Goal: Information Seeking & Learning: Learn about a topic

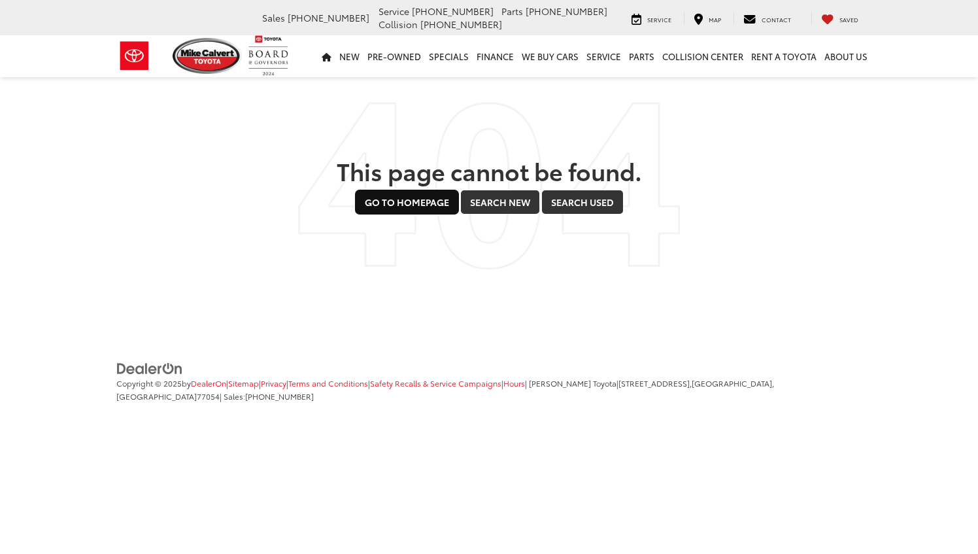
click at [414, 204] on link "Go to Homepage" at bounding box center [407, 202] width 103 height 24
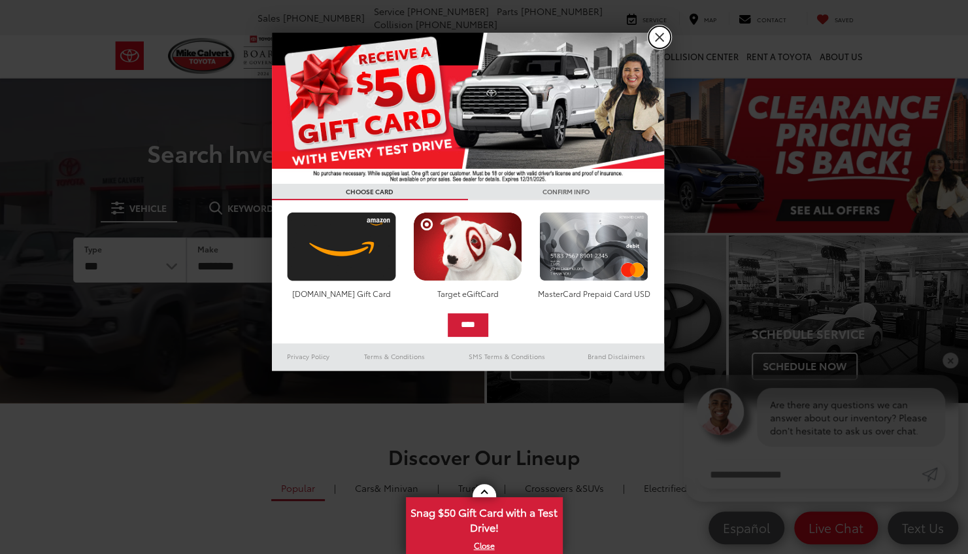
click at [657, 42] on link "X" at bounding box center [659, 37] width 22 height 22
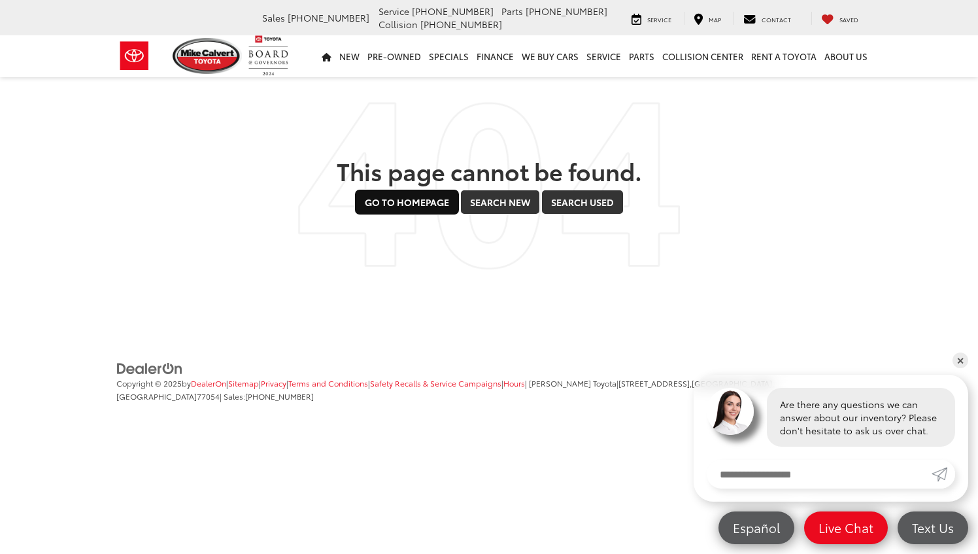
click at [420, 197] on link "Go to Homepage" at bounding box center [407, 202] width 103 height 24
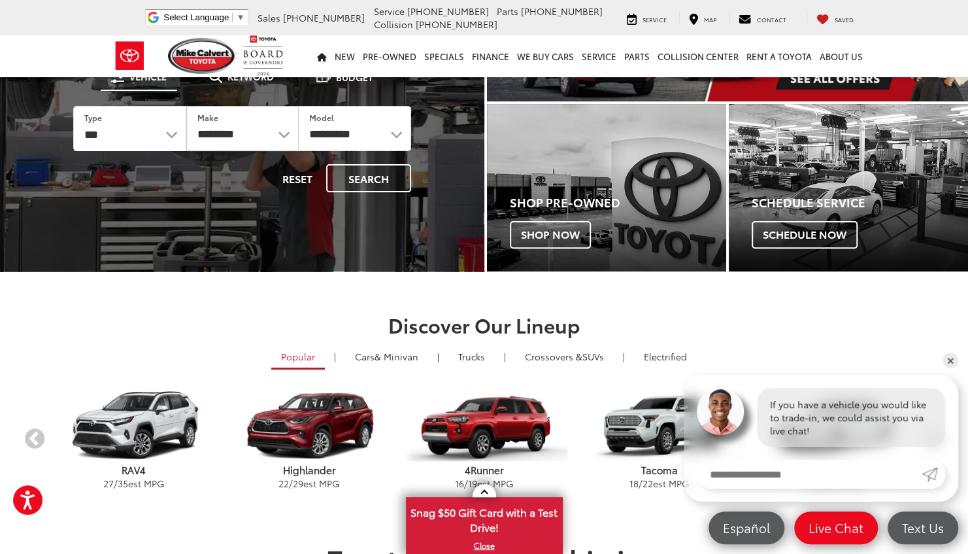
scroll to position [140, 0]
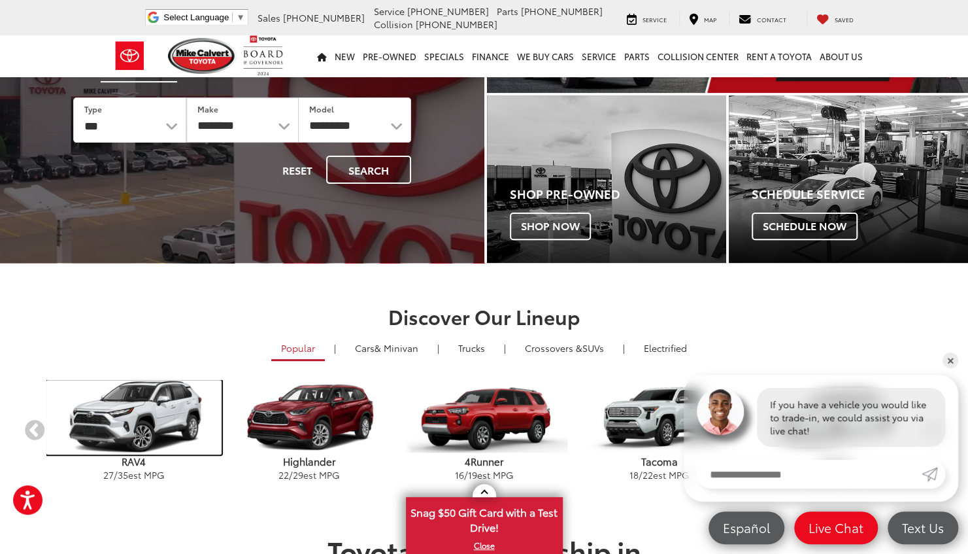
click at [139, 424] on img "carousel" at bounding box center [133, 417] width 175 height 75
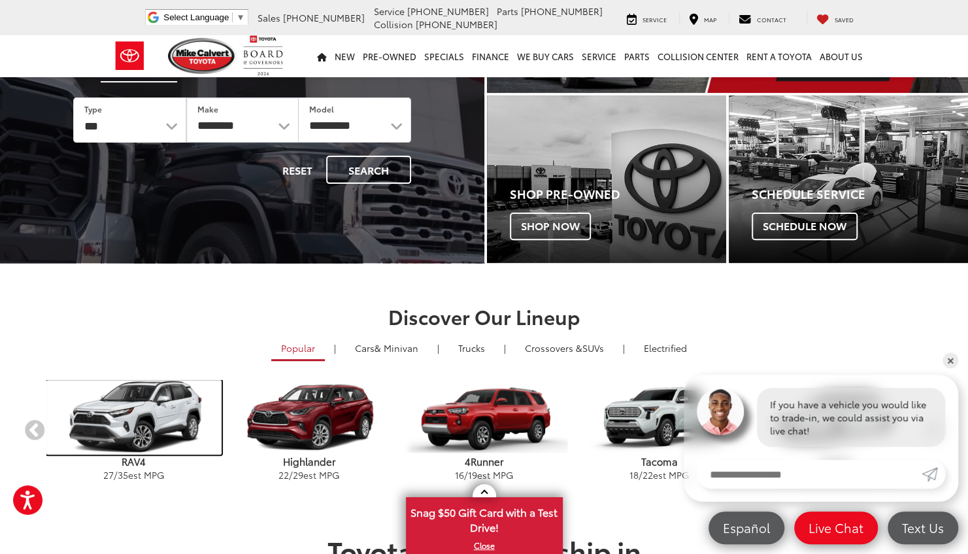
click at [139, 424] on img "carousel" at bounding box center [133, 417] width 175 height 75
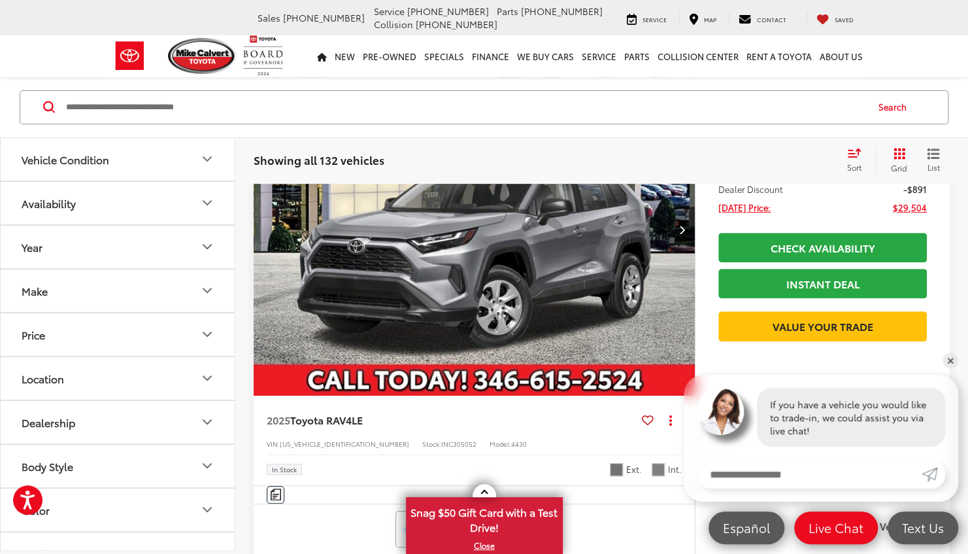
click at [204, 458] on icon "Body Style" at bounding box center [207, 466] width 16 height 16
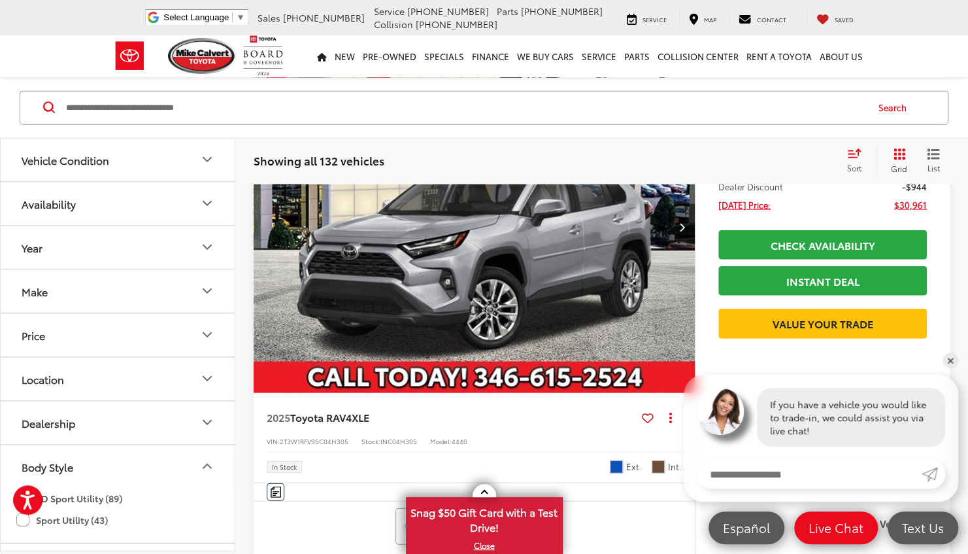
scroll to position [1847, 0]
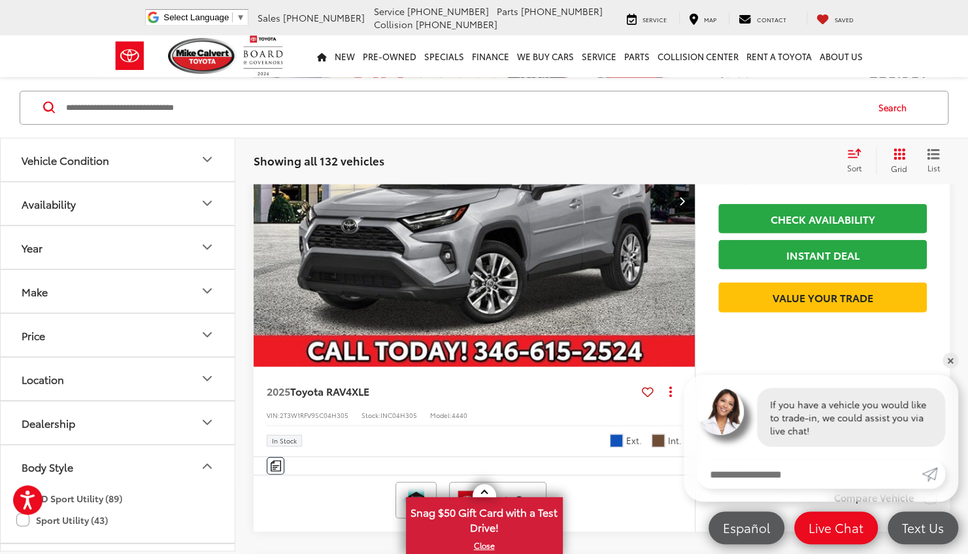
click at [461, 273] on img "2025 Toyota RAV4 XLE 0" at bounding box center [474, 201] width 443 height 332
